Goal: Browse casually

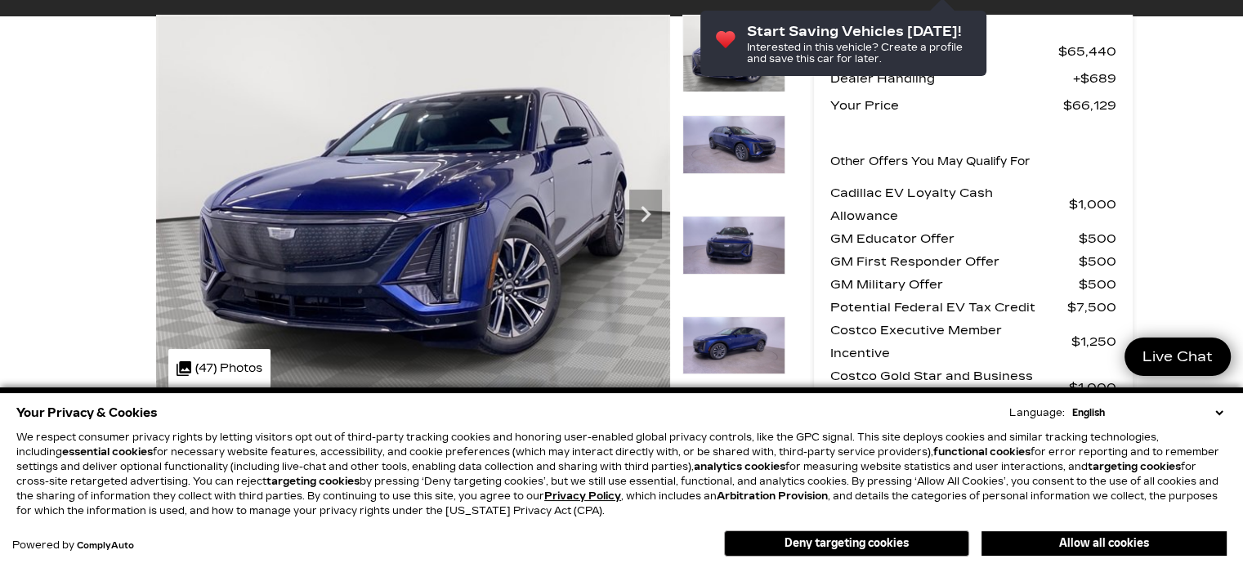
click at [1220, 406] on select "English Spanish / Español English / [GEOGRAPHIC_DATA] Korean / 한국어 Vietnamese /…" at bounding box center [1147, 412] width 158 height 15
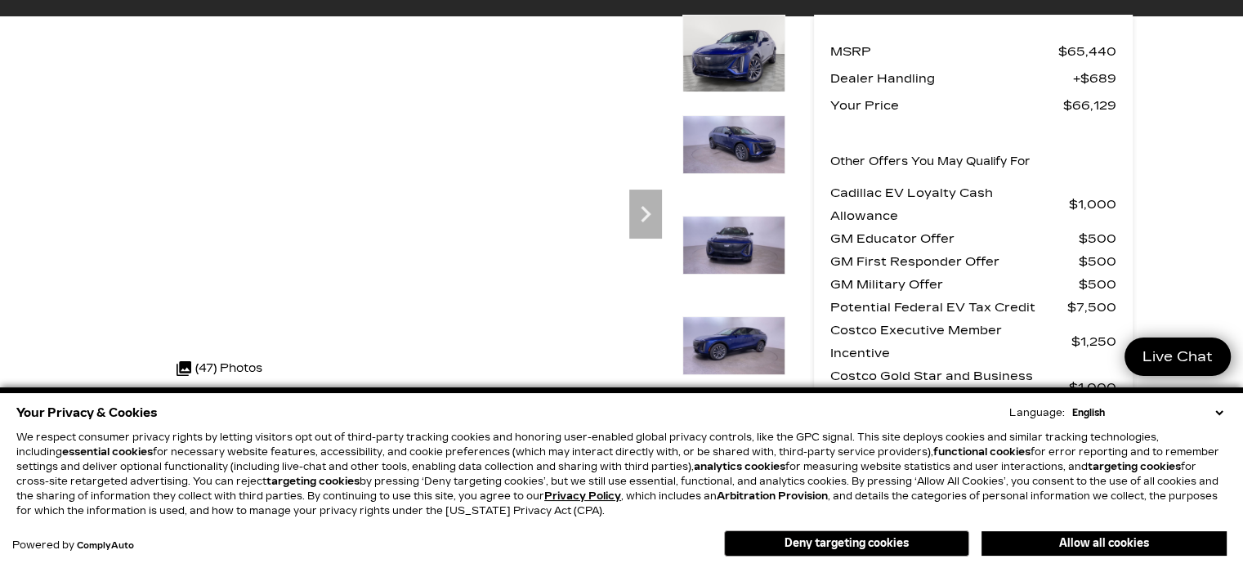
click at [1220, 421] on div "Your Privacy & Cookies Language: English Spanish / Español English / [GEOGRAPHI…" at bounding box center [621, 412] width 1210 height 23
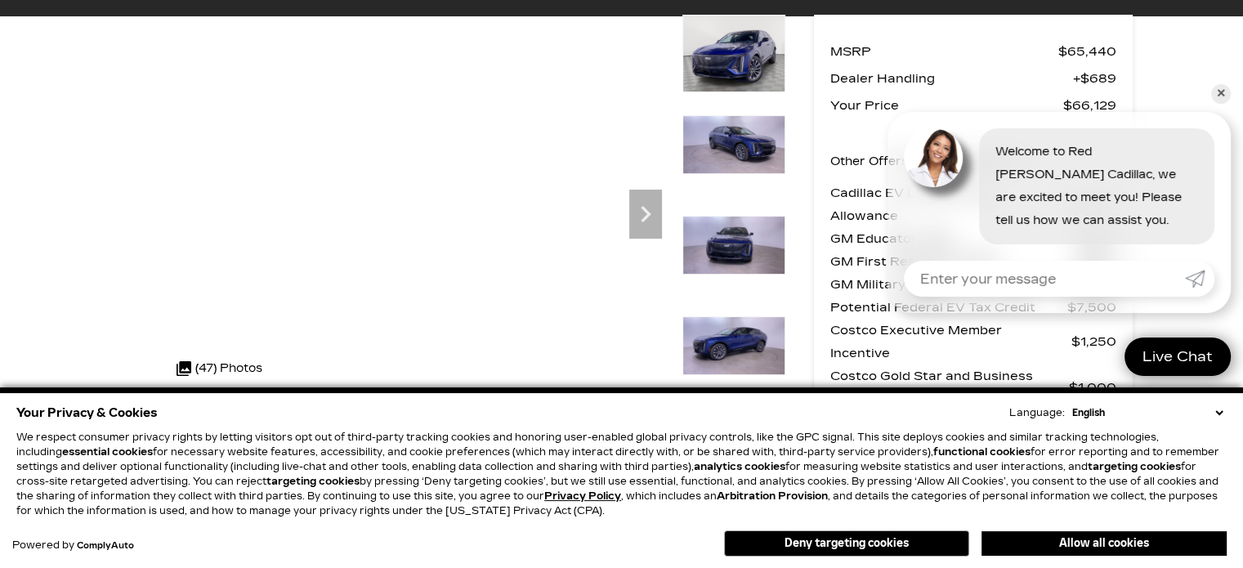
click at [1215, 411] on select "English Spanish / Español English / [GEOGRAPHIC_DATA] Korean / 한국어 Vietnamese /…" at bounding box center [1147, 412] width 158 height 15
click at [1222, 416] on select "English Spanish / Español English / [GEOGRAPHIC_DATA] Korean / 한국어 Vietnamese /…" at bounding box center [1147, 412] width 158 height 15
click at [638, 211] on icon "Next" at bounding box center [645, 214] width 33 height 33
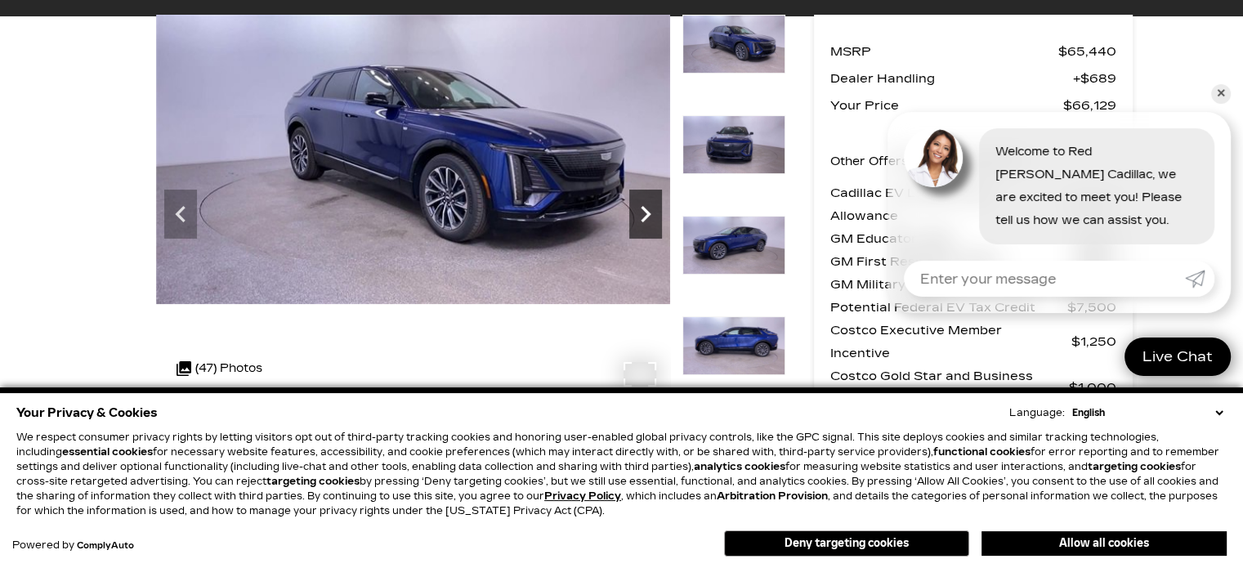
click at [644, 208] on icon "Next" at bounding box center [645, 214] width 10 height 16
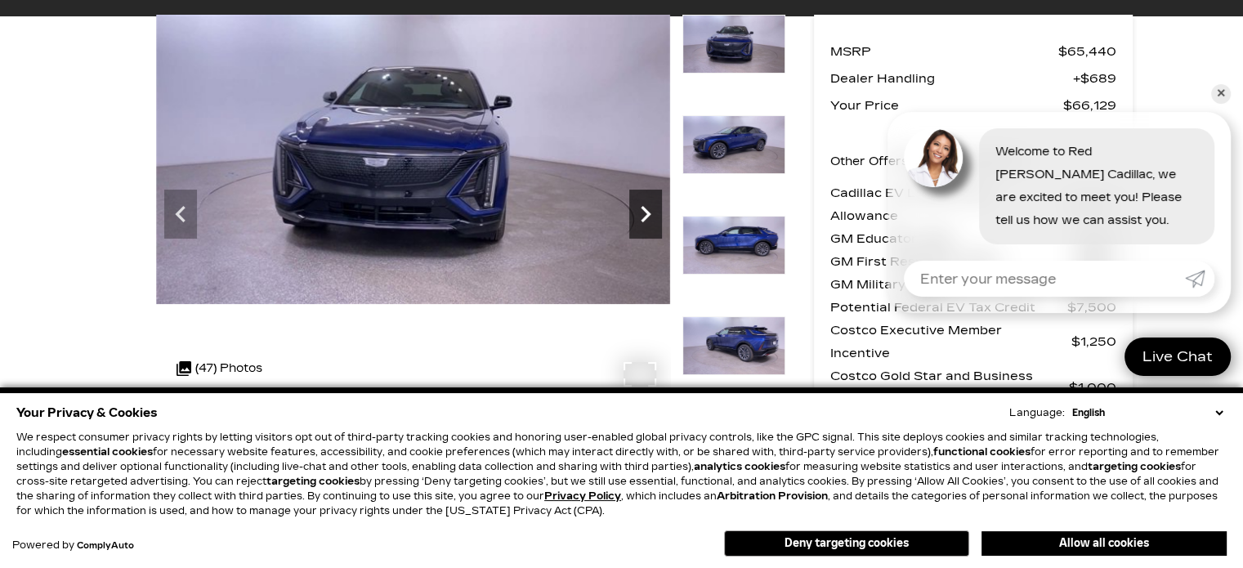
click at [644, 208] on icon "Next" at bounding box center [645, 214] width 10 height 16
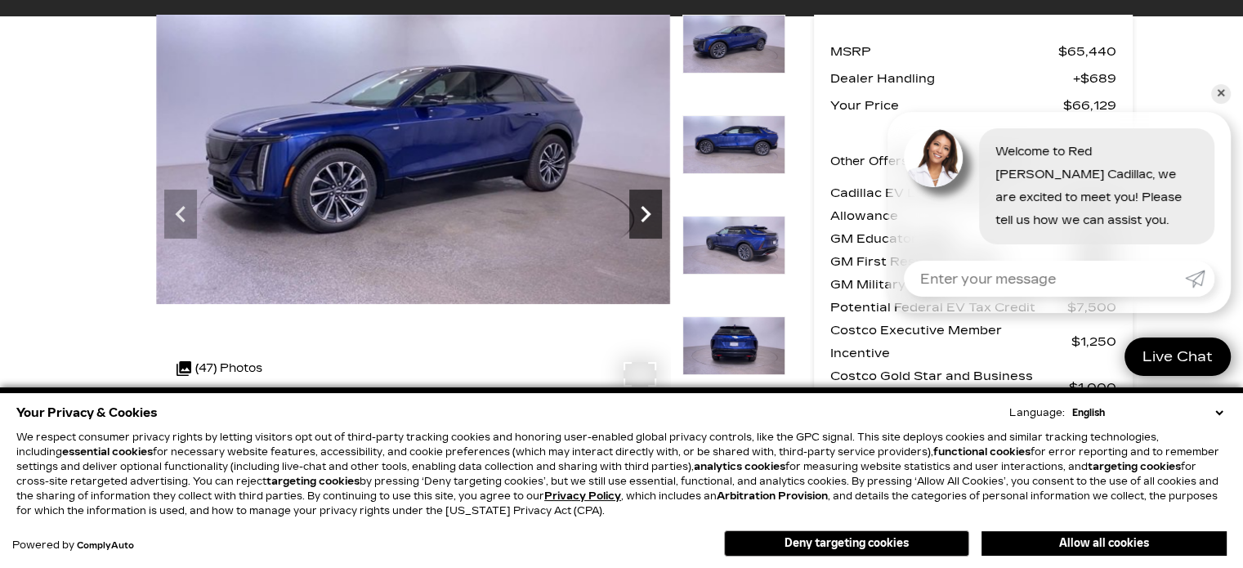
click at [644, 208] on icon "Next" at bounding box center [645, 214] width 10 height 16
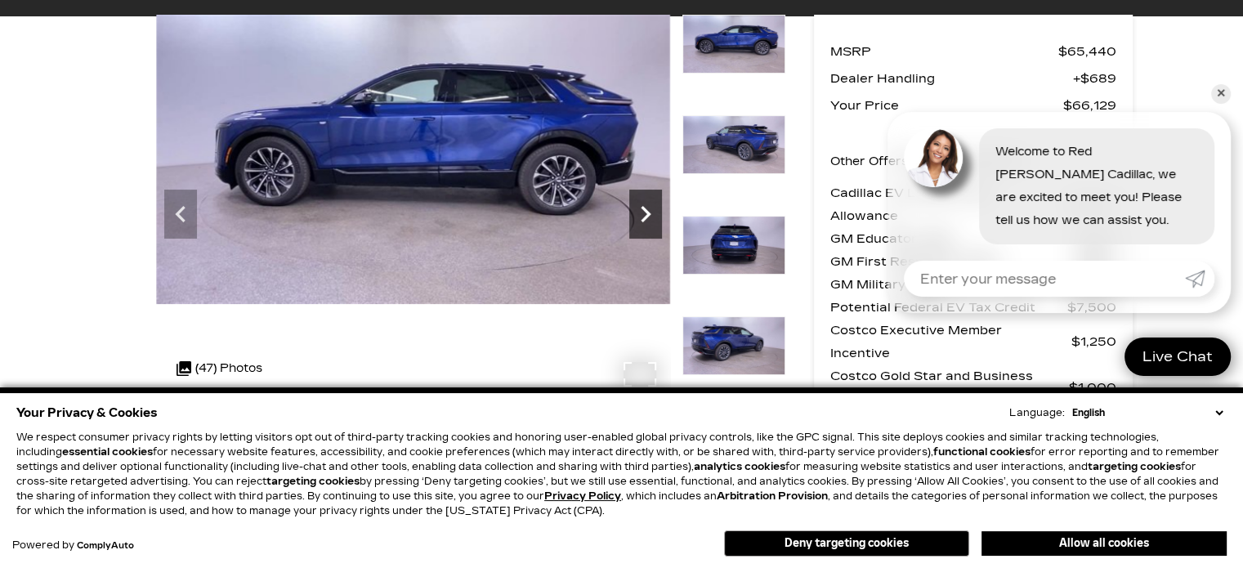
click at [644, 208] on icon "Next" at bounding box center [645, 214] width 10 height 16
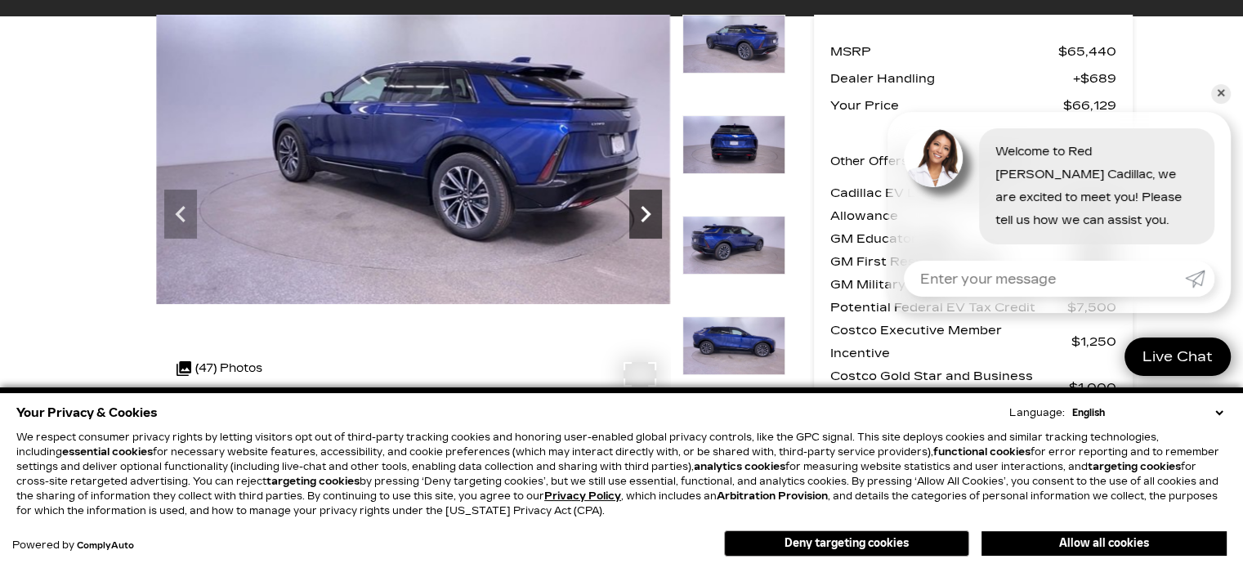
click at [644, 208] on icon "Next" at bounding box center [645, 214] width 10 height 16
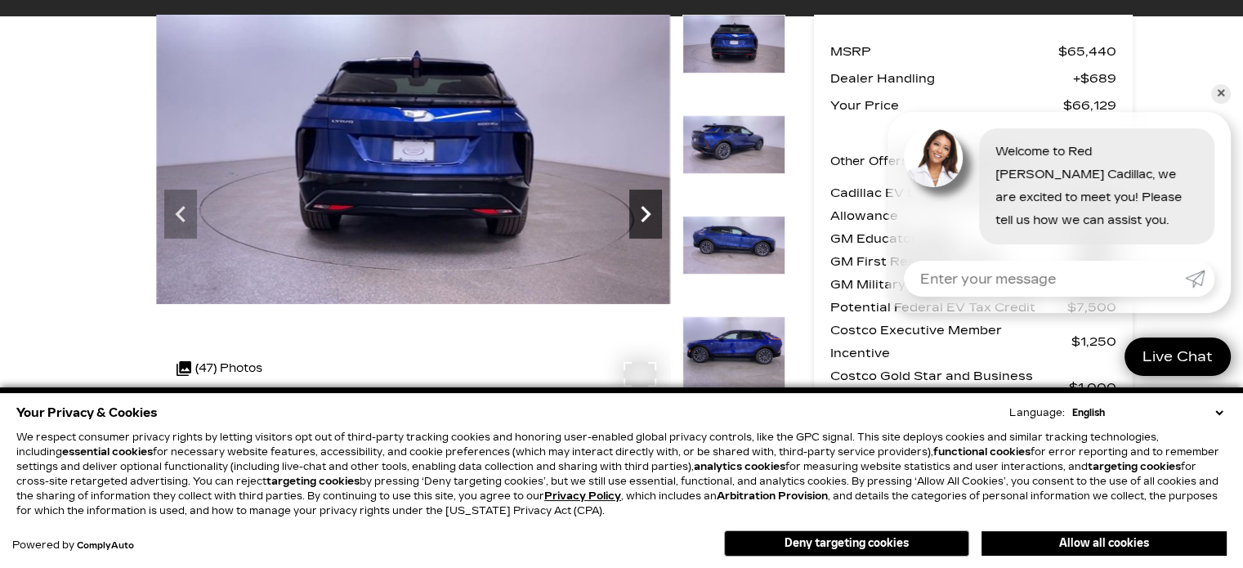
click at [644, 208] on icon "Next" at bounding box center [645, 214] width 10 height 16
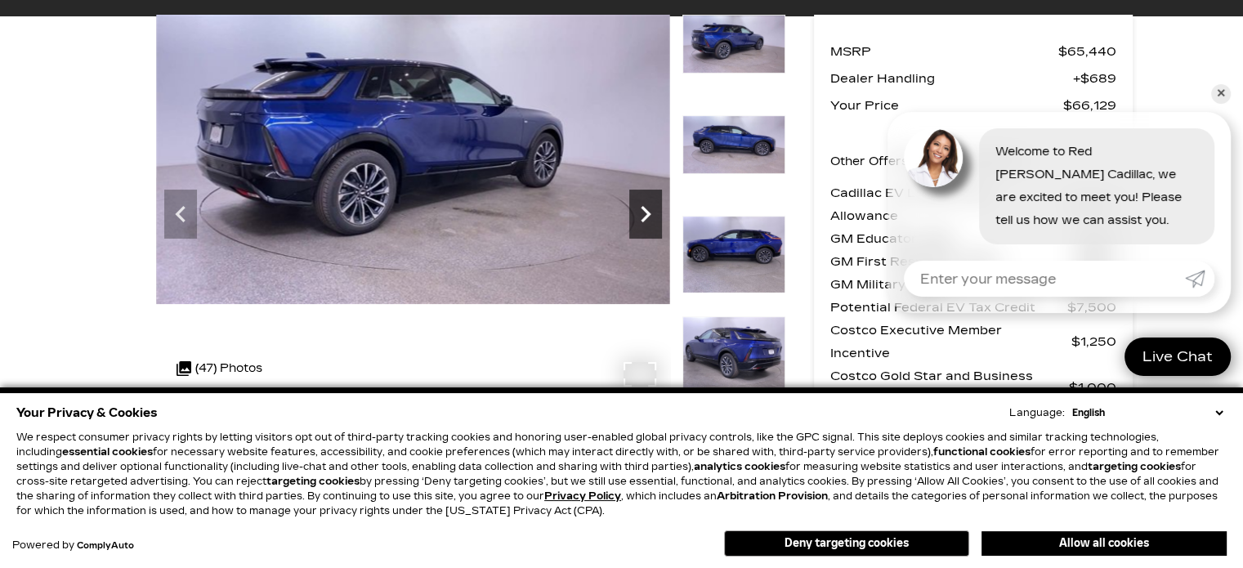
click at [644, 208] on icon "Next" at bounding box center [645, 214] width 10 height 16
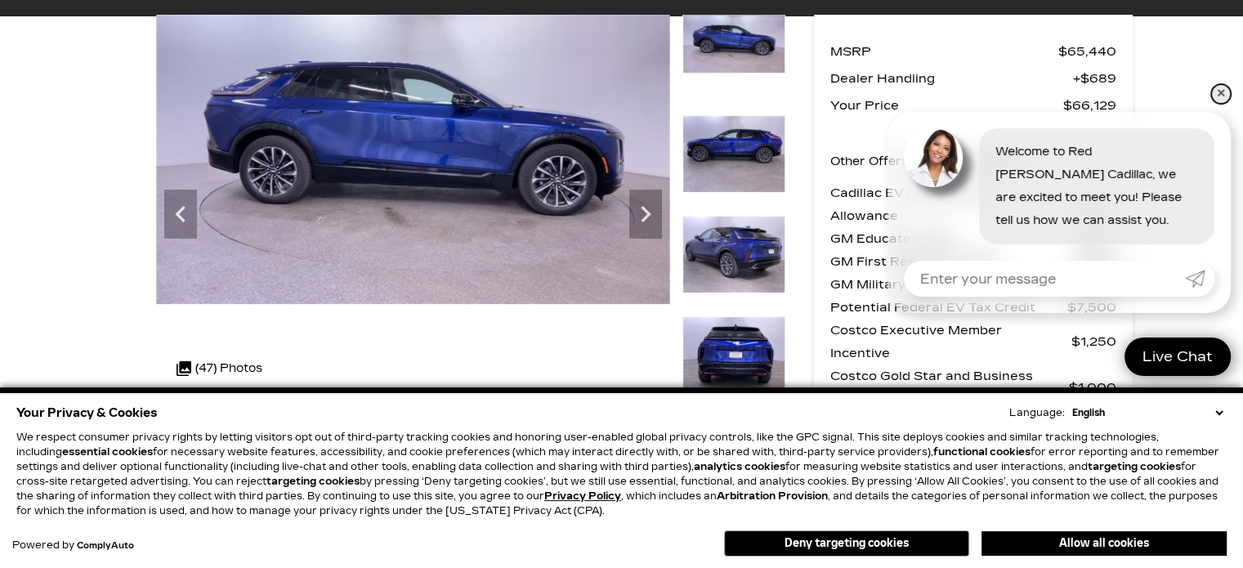
click at [1220, 91] on link "✕" at bounding box center [1221, 94] width 20 height 20
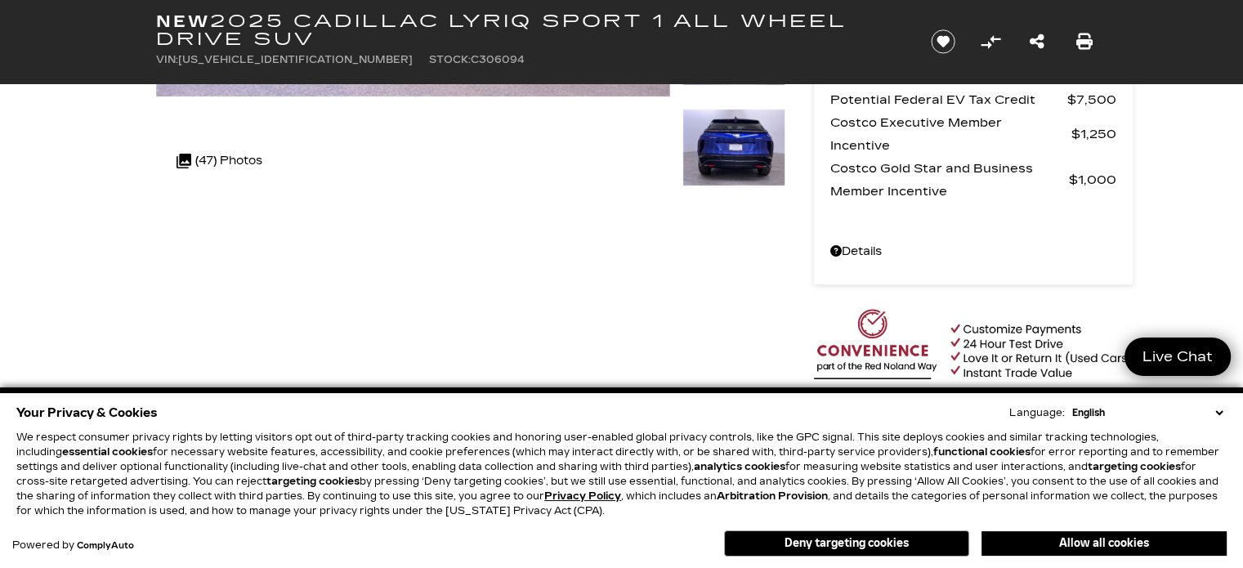
scroll to position [418, 0]
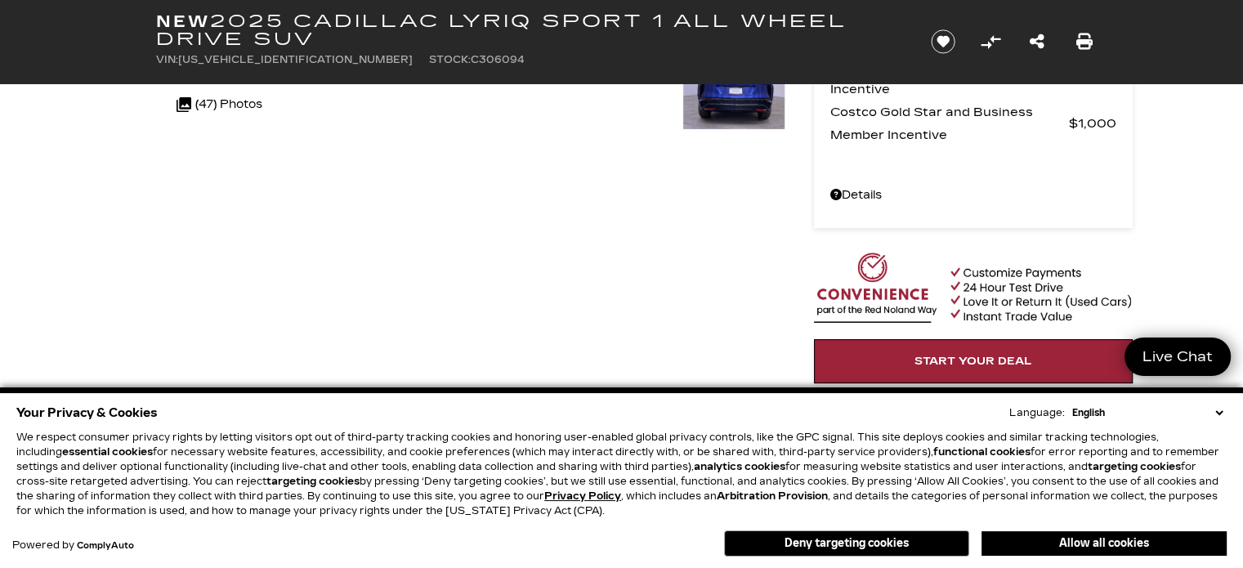
click at [1219, 408] on select "English Spanish / Español English / [GEOGRAPHIC_DATA] Korean / 한국어 Vietnamese /…" at bounding box center [1147, 412] width 158 height 15
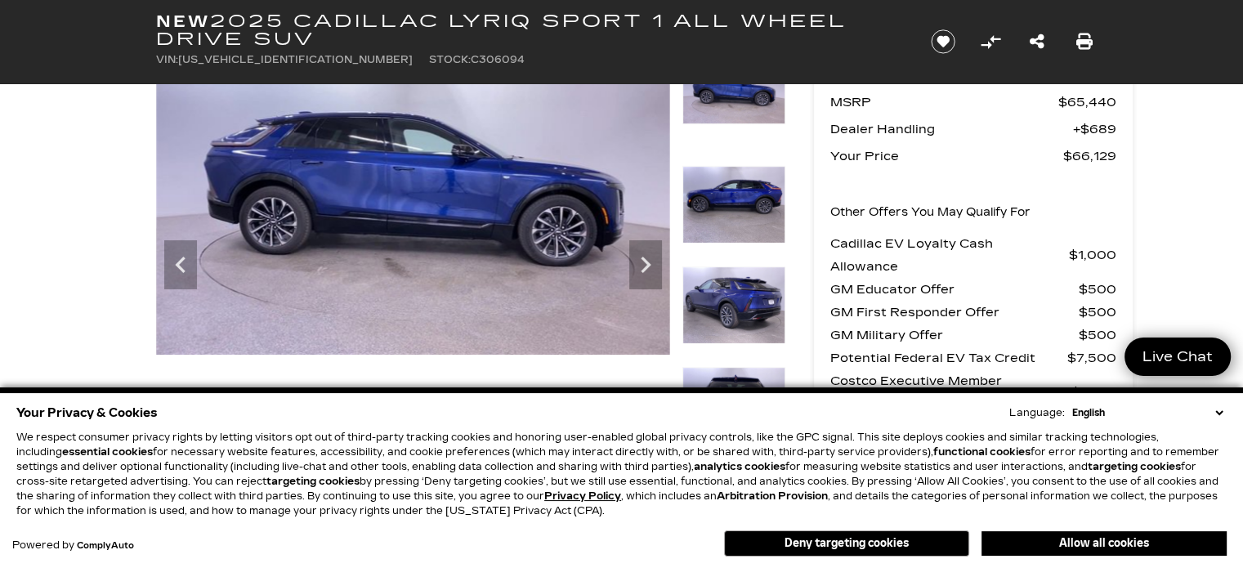
scroll to position [81, 0]
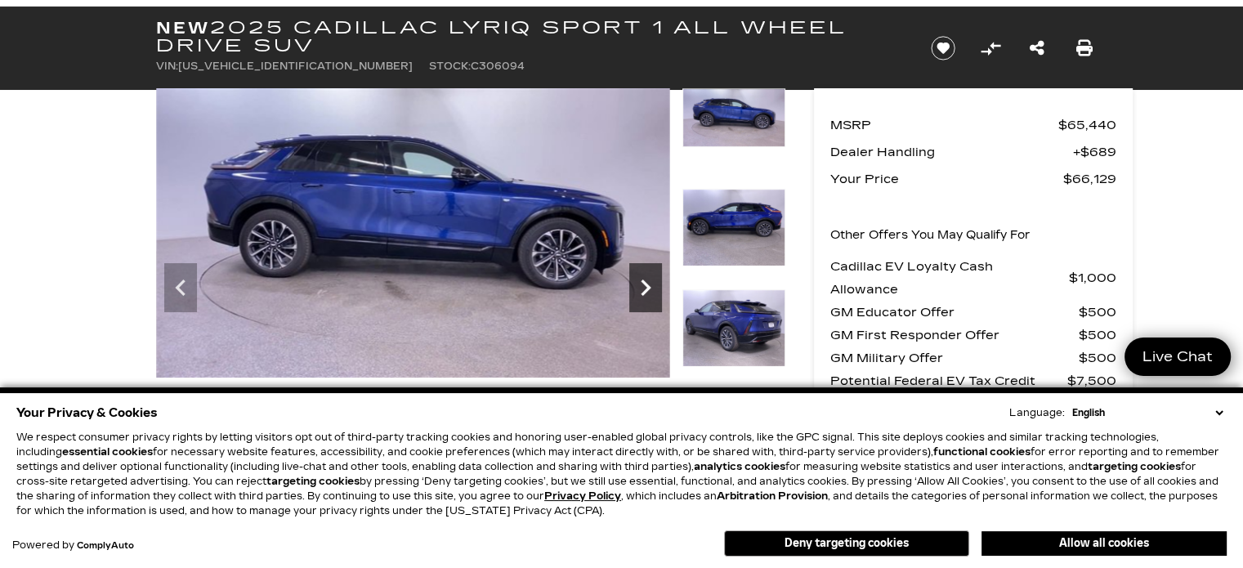
click at [645, 288] on icon "Next" at bounding box center [645, 287] width 33 height 33
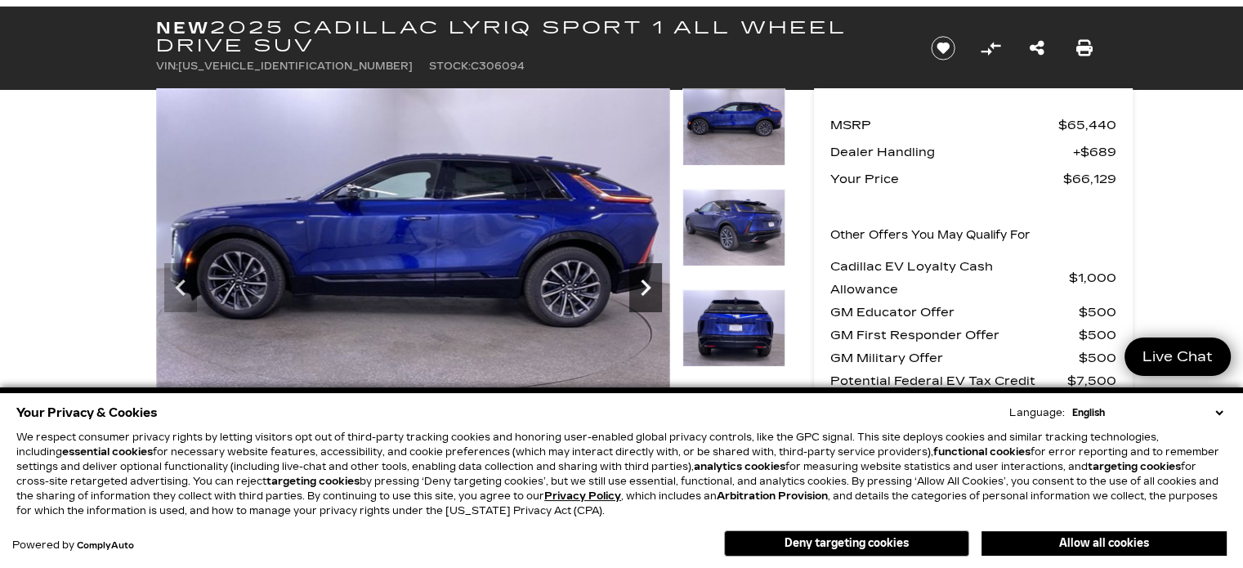
click at [647, 291] on icon "Next" at bounding box center [645, 287] width 33 height 33
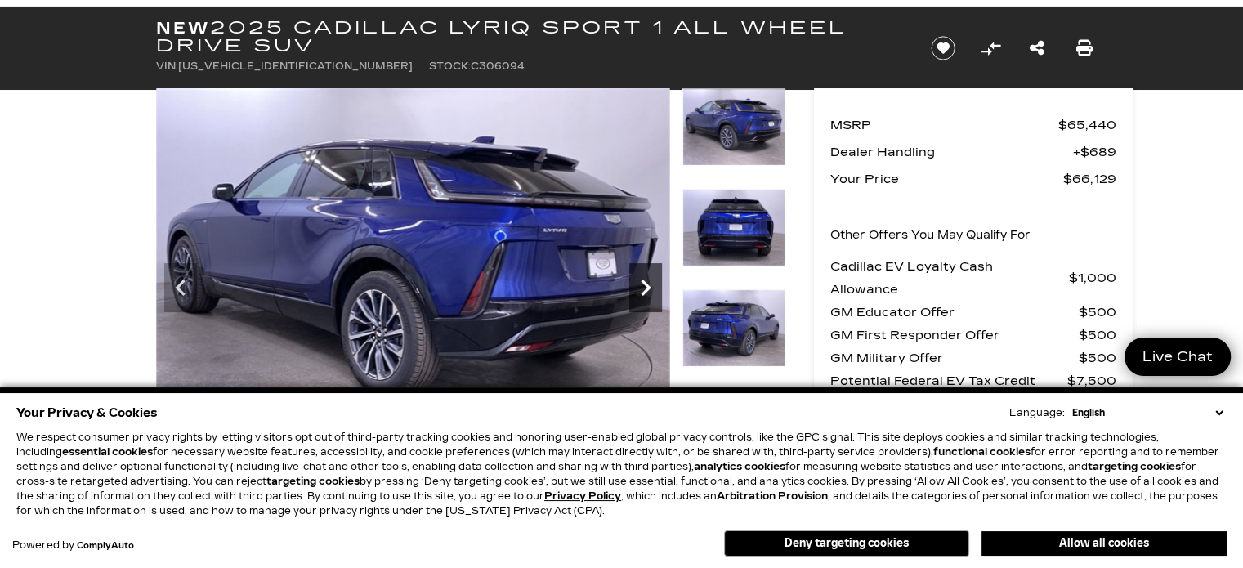
click at [647, 291] on icon "Next" at bounding box center [645, 287] width 33 height 33
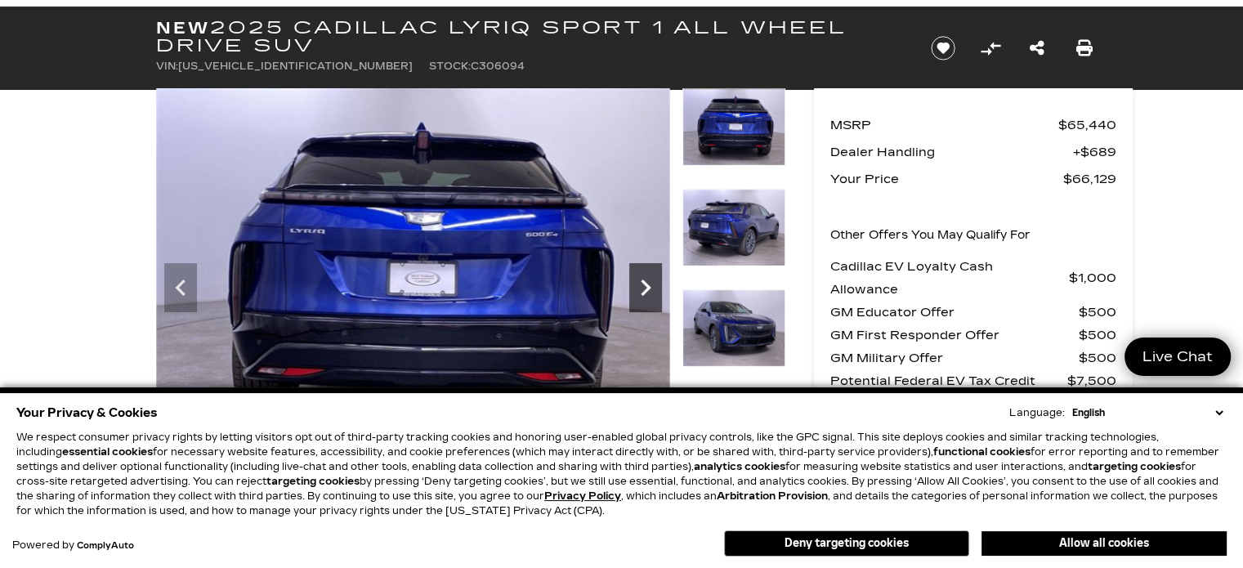
click at [647, 291] on icon "Next" at bounding box center [645, 287] width 33 height 33
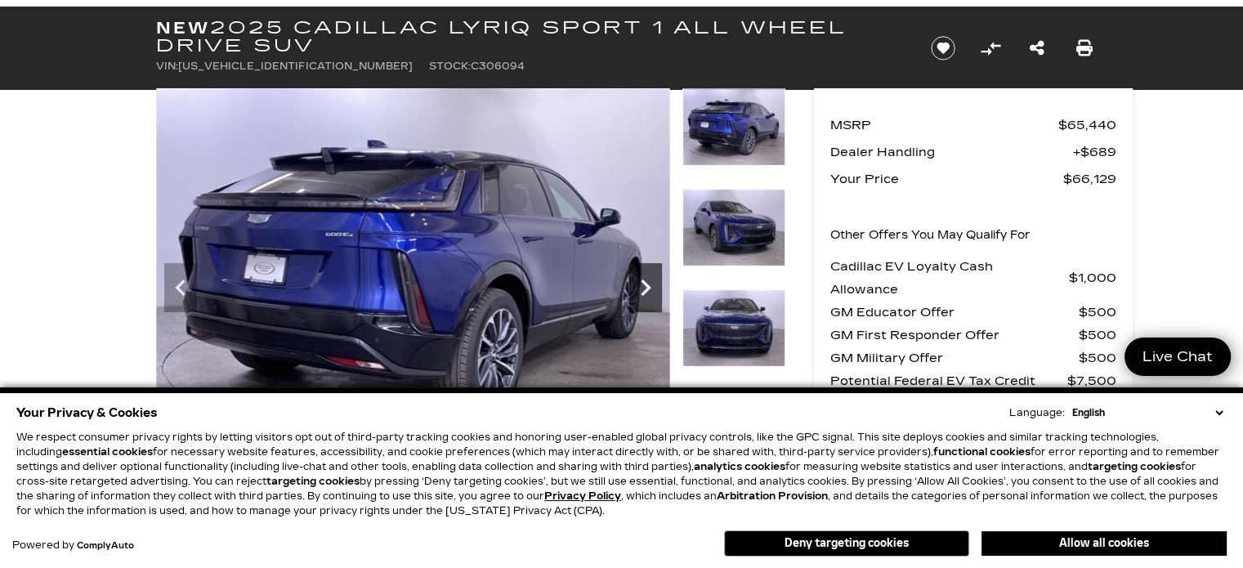
click at [647, 291] on icon "Next" at bounding box center [645, 287] width 33 height 33
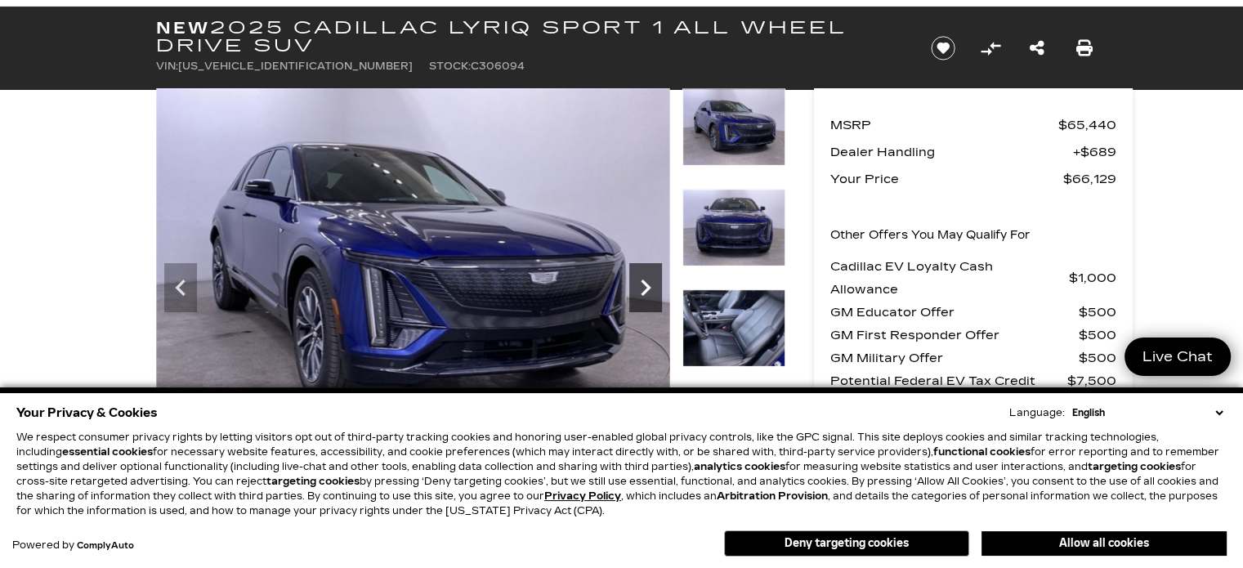
click at [647, 291] on icon "Next" at bounding box center [645, 287] width 33 height 33
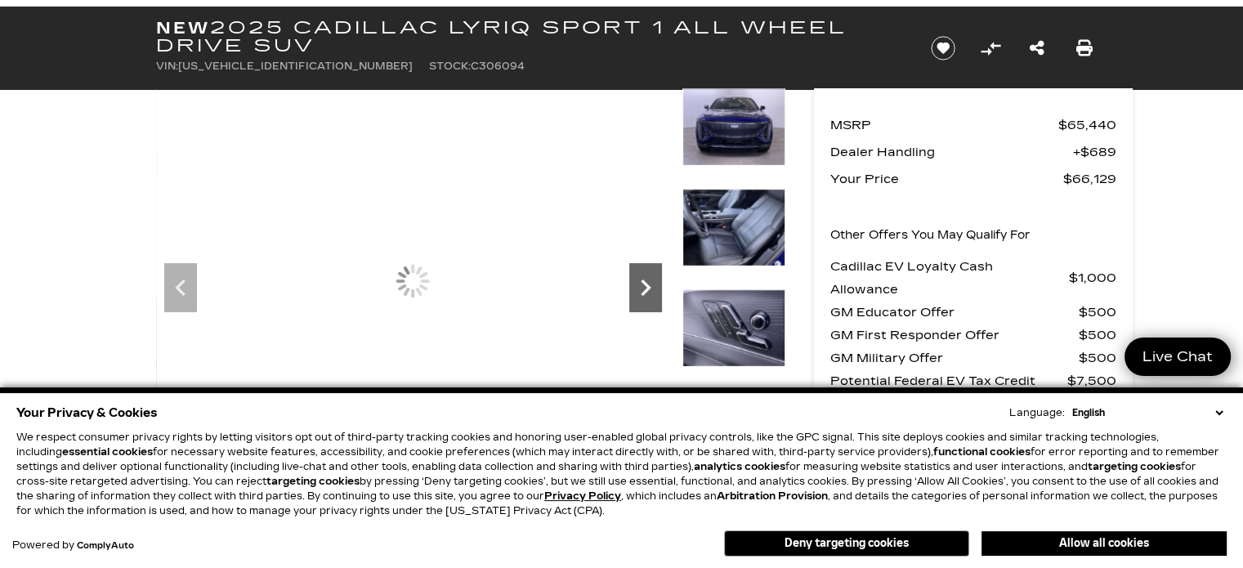
click at [647, 291] on icon "Next" at bounding box center [645, 287] width 33 height 33
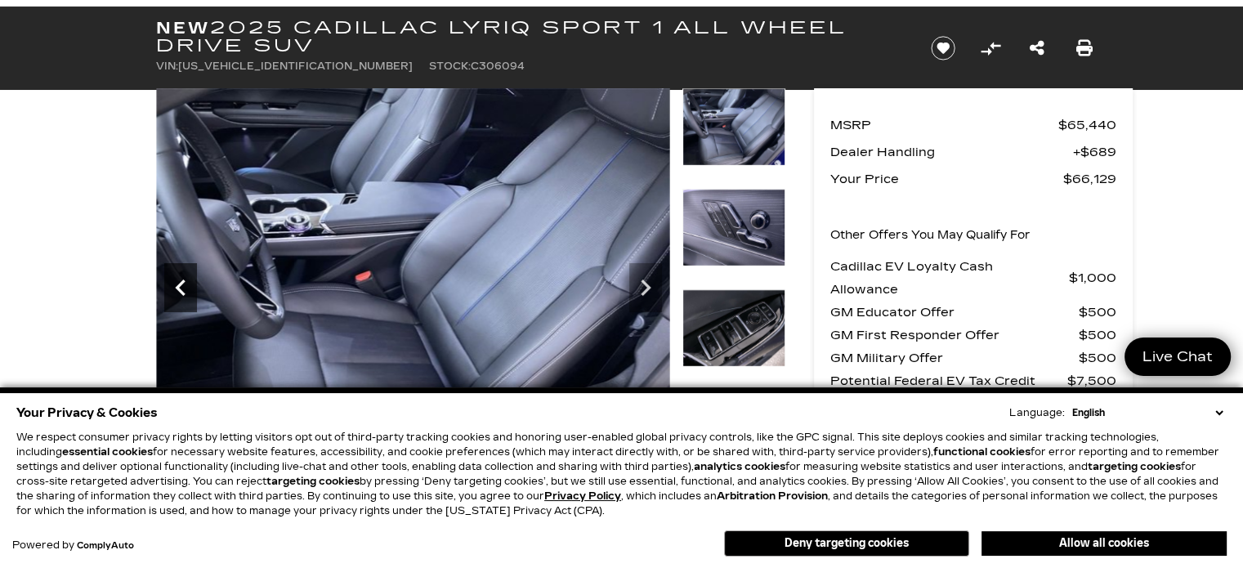
click at [183, 297] on icon "Previous" at bounding box center [180, 287] width 33 height 33
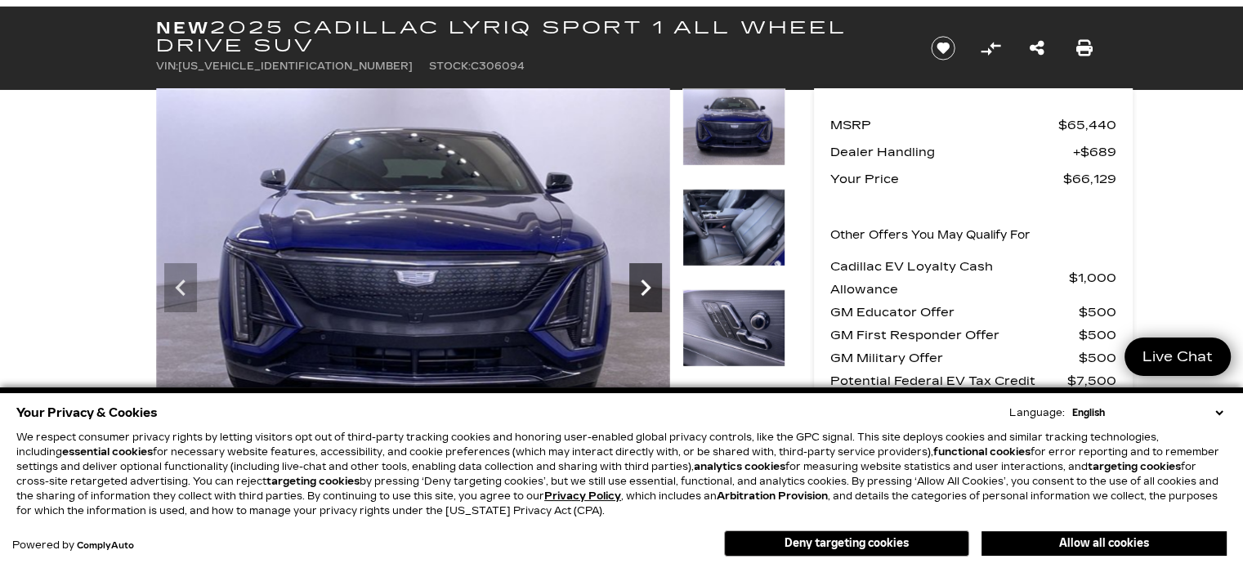
click at [640, 281] on icon "Next" at bounding box center [645, 287] width 33 height 33
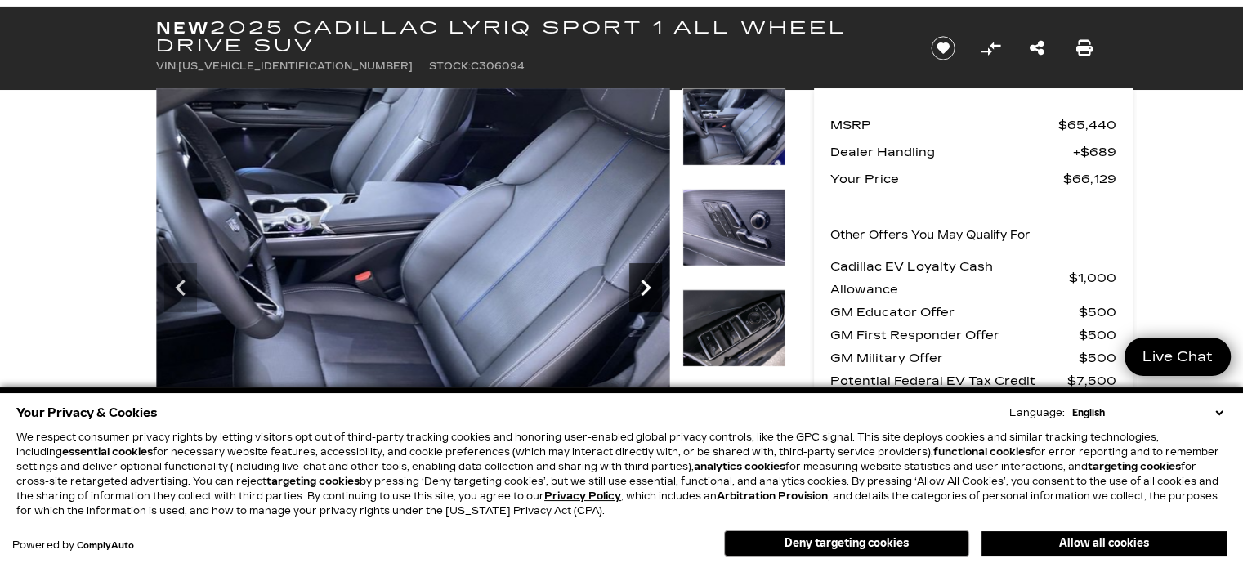
click at [640, 279] on icon "Next" at bounding box center [645, 287] width 33 height 33
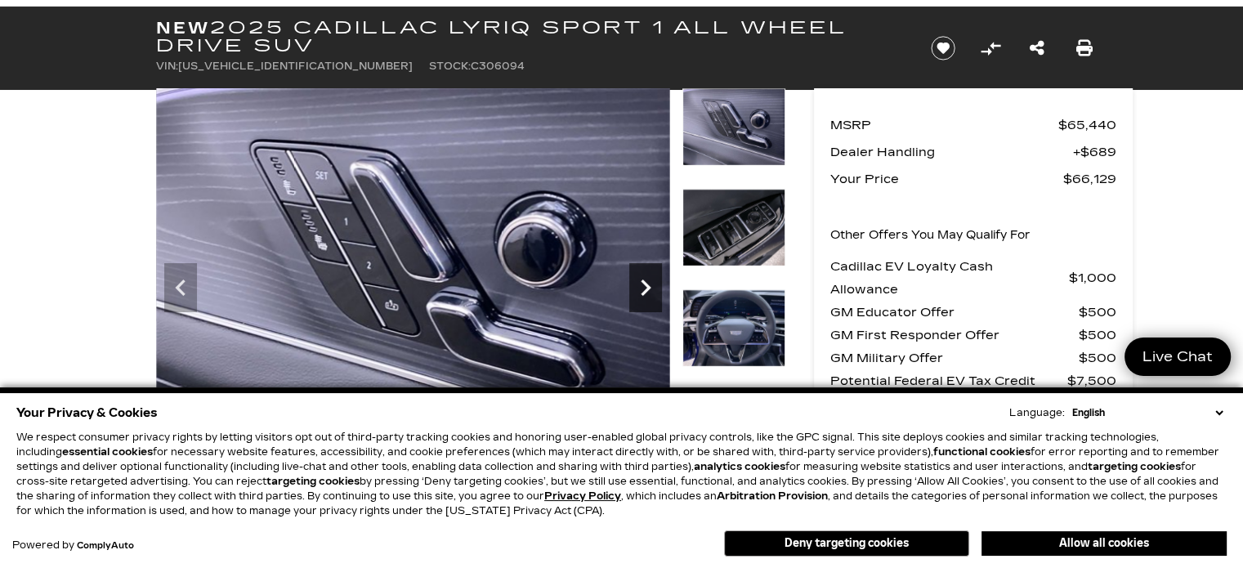
click at [640, 279] on icon "Next" at bounding box center [645, 287] width 33 height 33
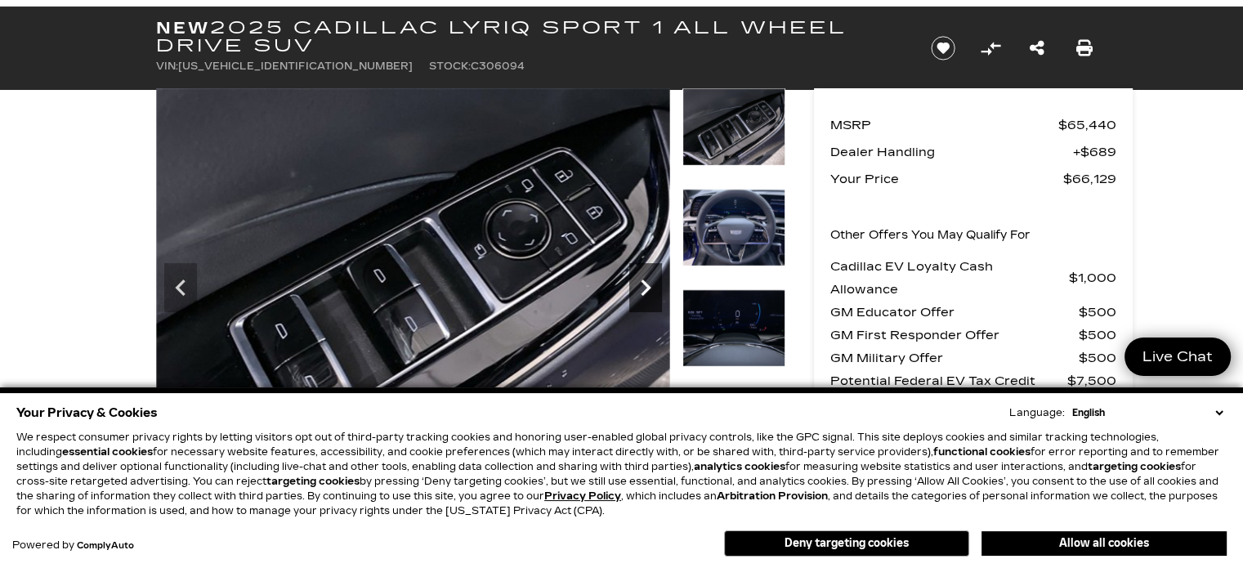
click at [640, 279] on icon "Next" at bounding box center [645, 287] width 33 height 33
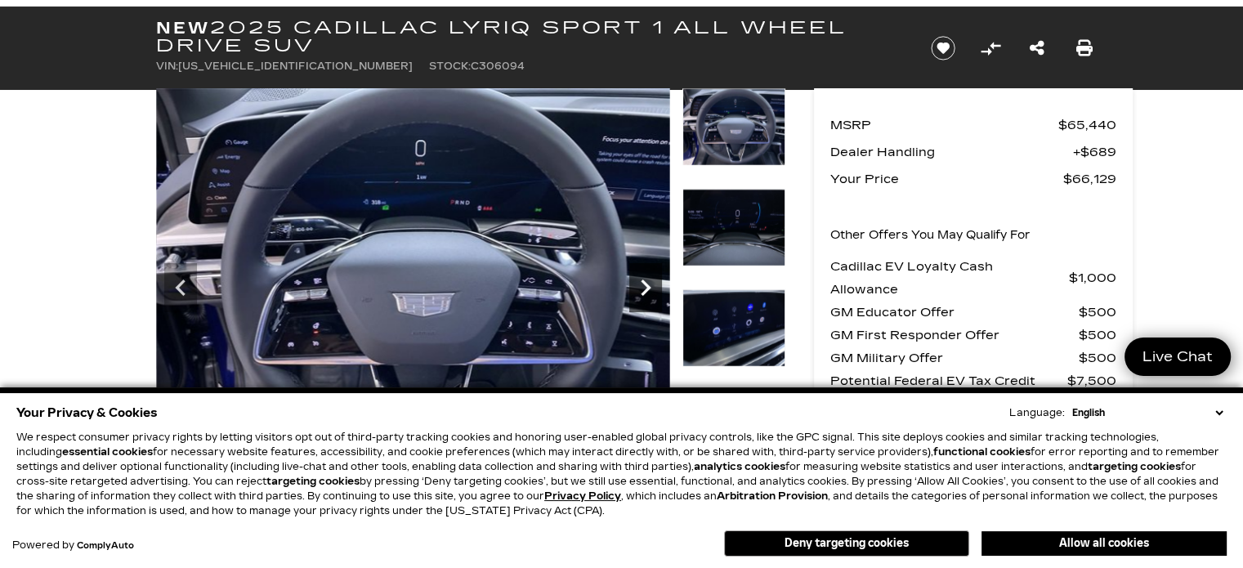
click at [640, 279] on icon "Next" at bounding box center [645, 287] width 33 height 33
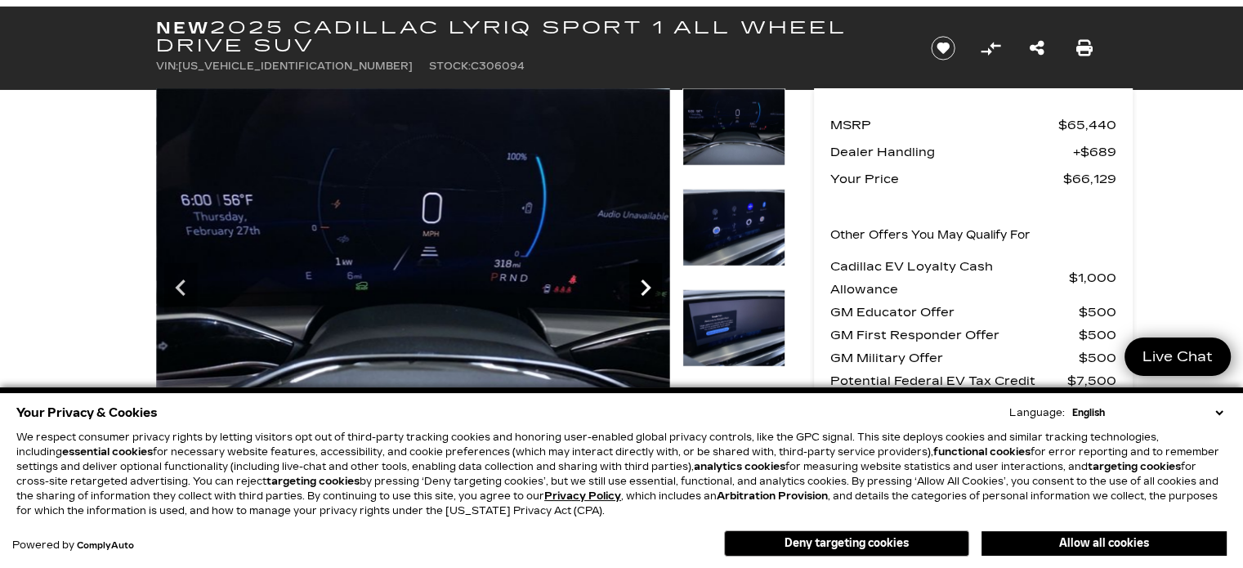
click at [640, 279] on icon "Next" at bounding box center [645, 287] width 33 height 33
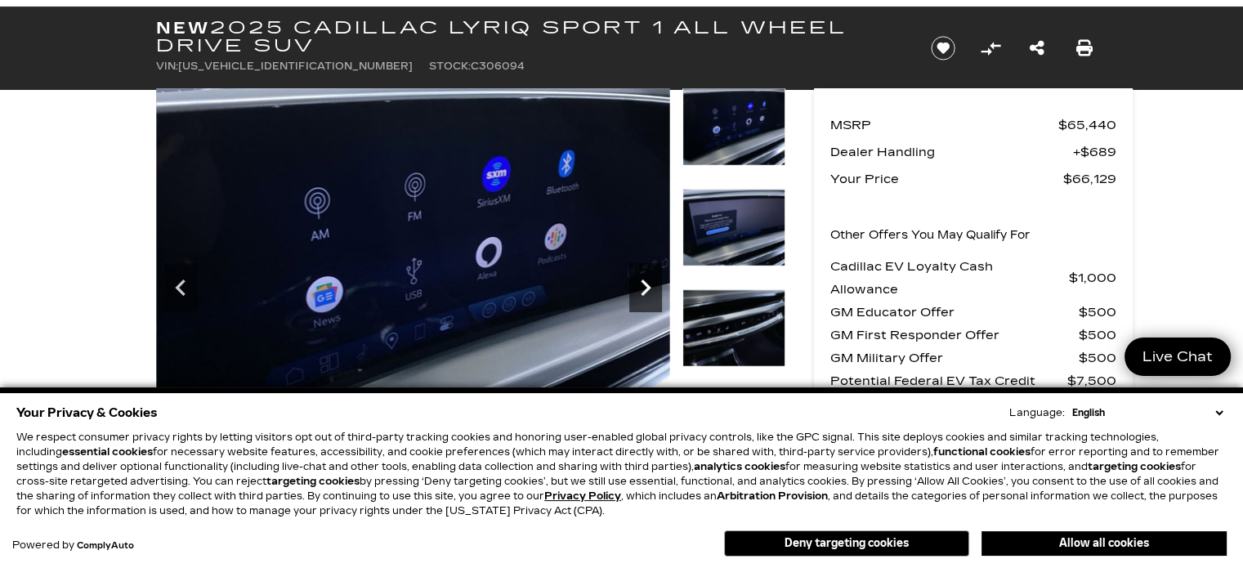
click at [640, 279] on icon "Next" at bounding box center [645, 287] width 33 height 33
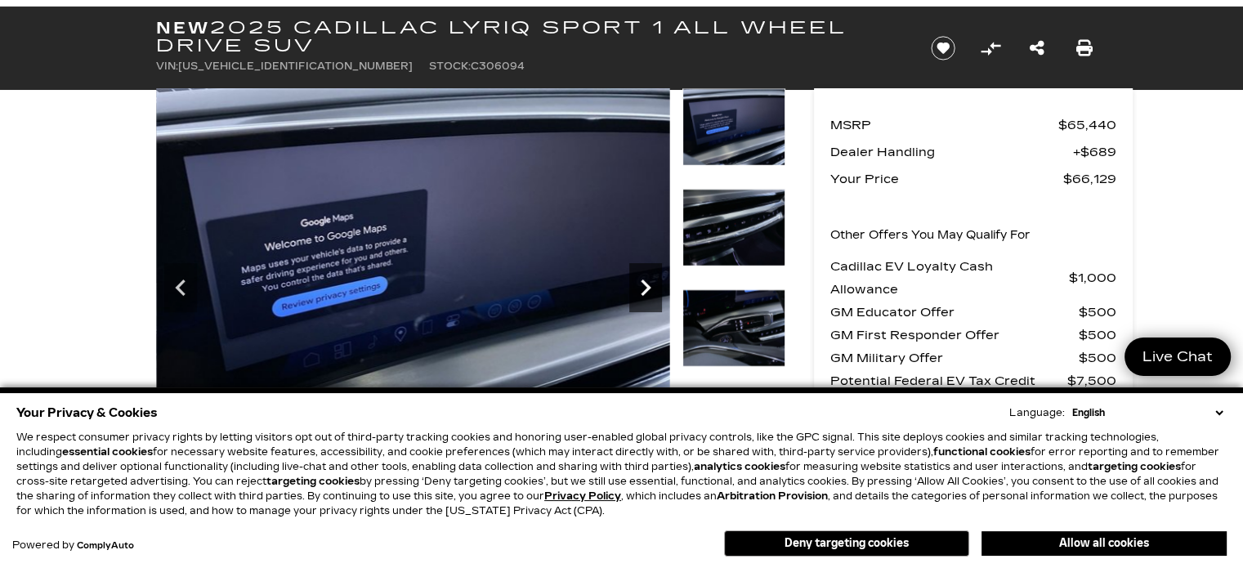
click at [640, 279] on icon "Next" at bounding box center [645, 287] width 33 height 33
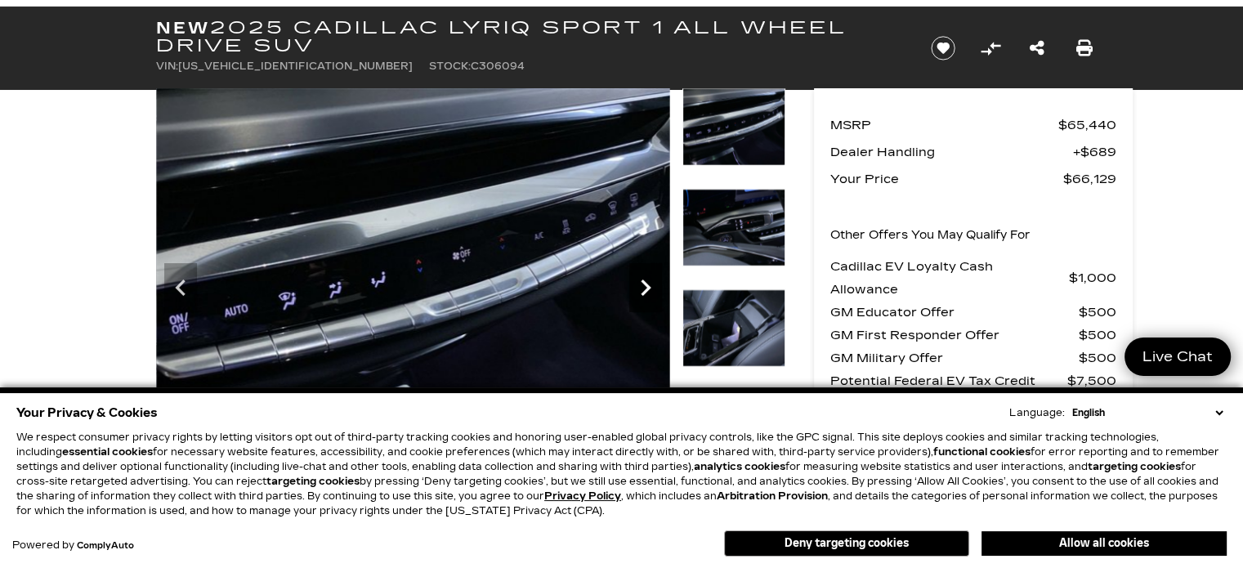
click at [640, 279] on icon "Next" at bounding box center [645, 287] width 33 height 33
